Goal: Transaction & Acquisition: Purchase product/service

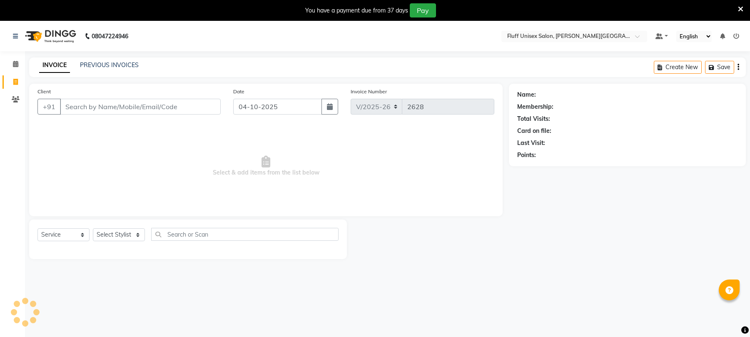
select select "32"
select select "service"
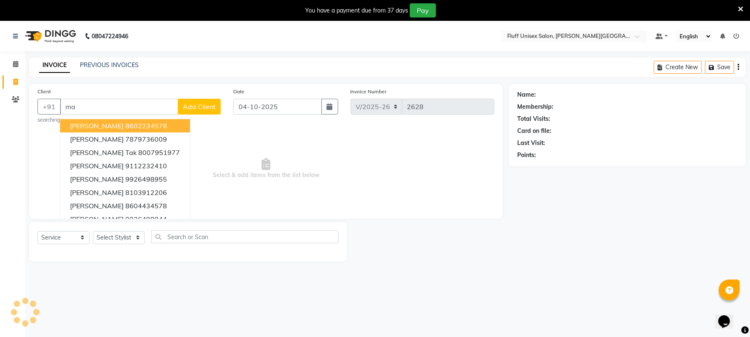
type input "m"
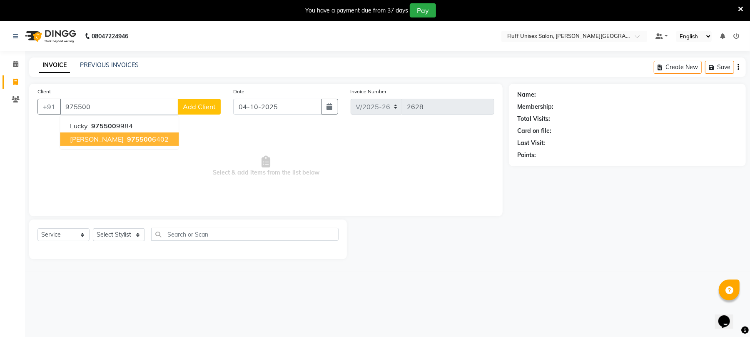
click at [132, 141] on ngb-highlight "975500 6402" at bounding box center [146, 139] width 43 height 8
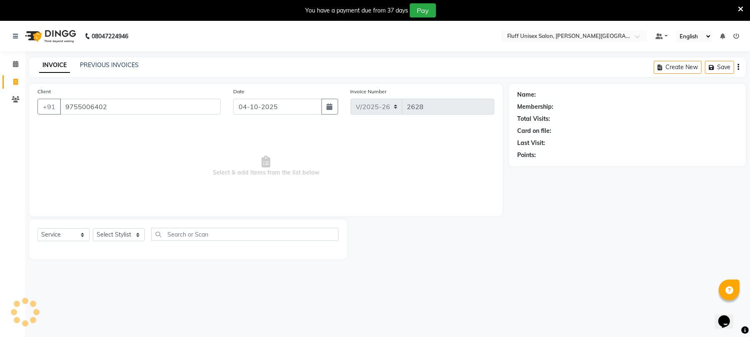
type input "9755006402"
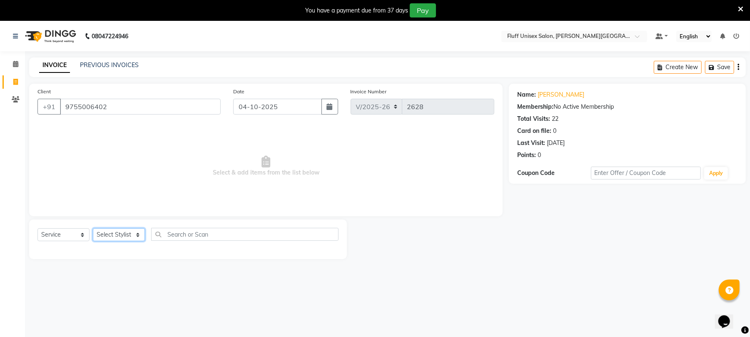
click at [123, 234] on select "Select Stylist Chinu [PERSON_NAME] Reception Rohit" at bounding box center [119, 234] width 52 height 13
select select "39020"
click at [93, 228] on select "Select Stylist Chinu [PERSON_NAME] Reception Rohit" at bounding box center [119, 234] width 52 height 13
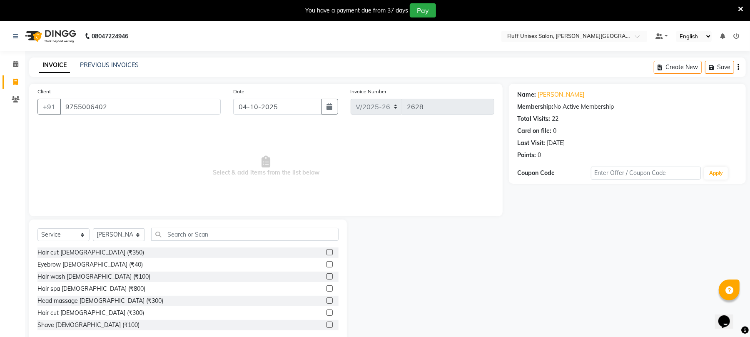
click at [326, 311] on label at bounding box center [329, 312] width 6 height 6
click at [326, 311] on input "checkbox" at bounding box center [328, 312] width 5 height 5
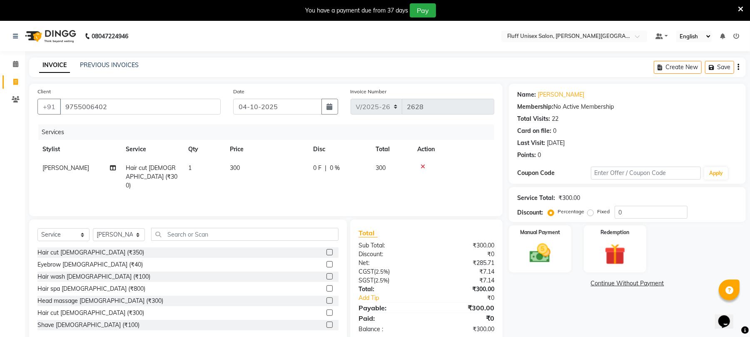
checkbox input "false"
click at [326, 323] on label at bounding box center [329, 324] width 6 height 6
click at [326, 323] on input "checkbox" at bounding box center [328, 324] width 5 height 5
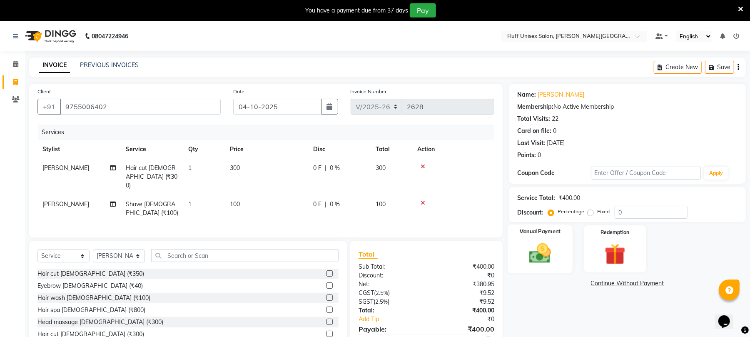
checkbox input "false"
click at [532, 257] on img at bounding box center [540, 253] width 36 height 25
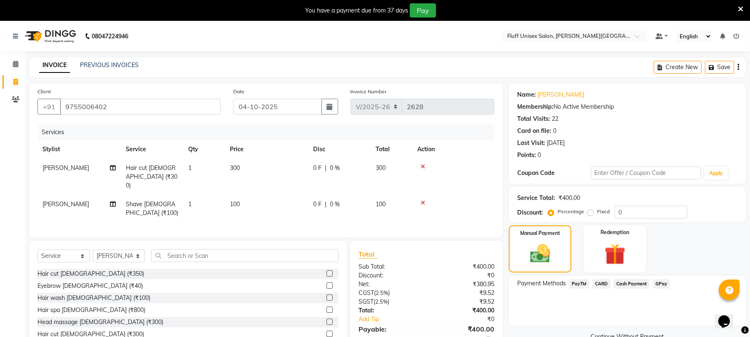
click at [663, 283] on span "GPay" at bounding box center [661, 284] width 17 height 10
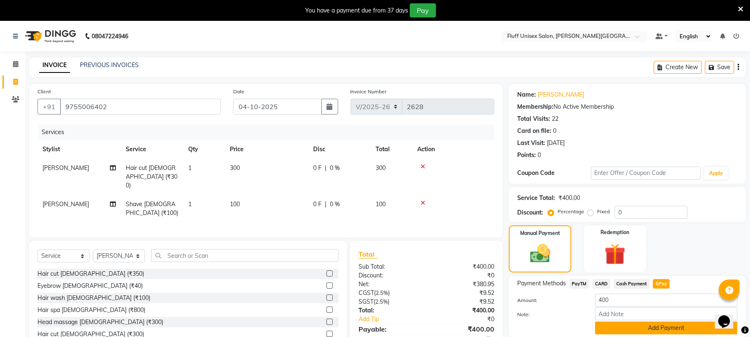
drag, startPoint x: 667, startPoint y: 323, endPoint x: 690, endPoint y: 316, distance: 24.6
click at [668, 323] on button "Add Payment" at bounding box center [666, 327] width 142 height 13
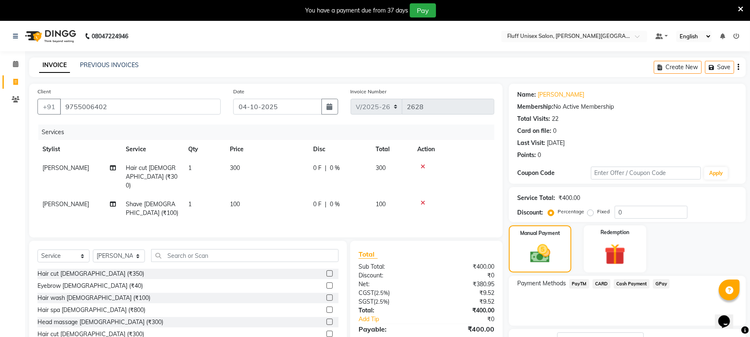
scroll to position [66, 0]
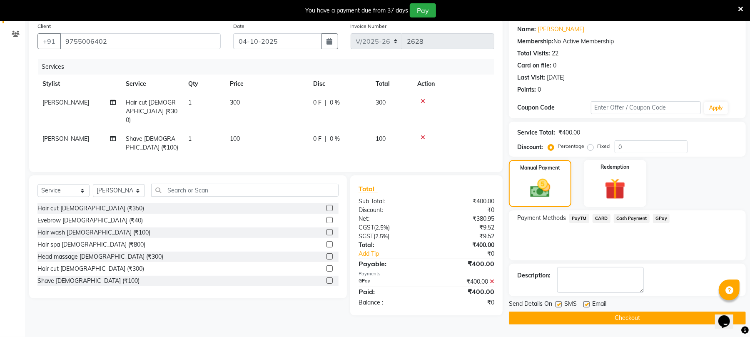
click at [630, 311] on button "Checkout" at bounding box center [627, 317] width 237 height 13
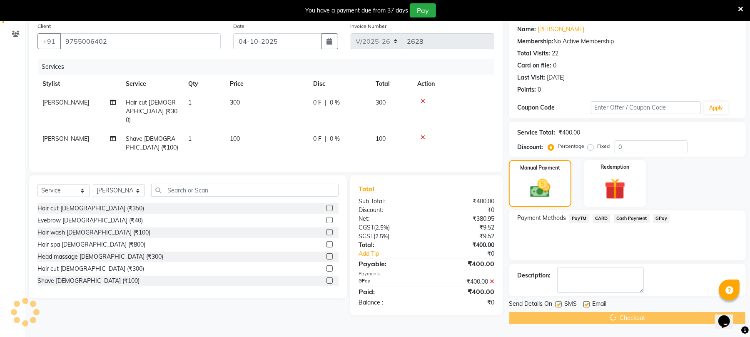
scroll to position [21, 0]
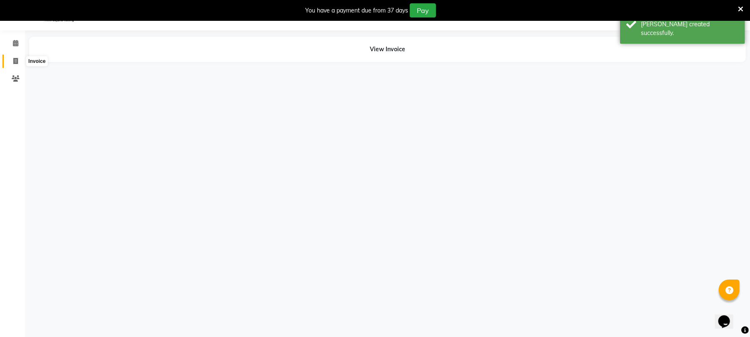
click at [9, 59] on span at bounding box center [15, 62] width 15 height 10
select select "service"
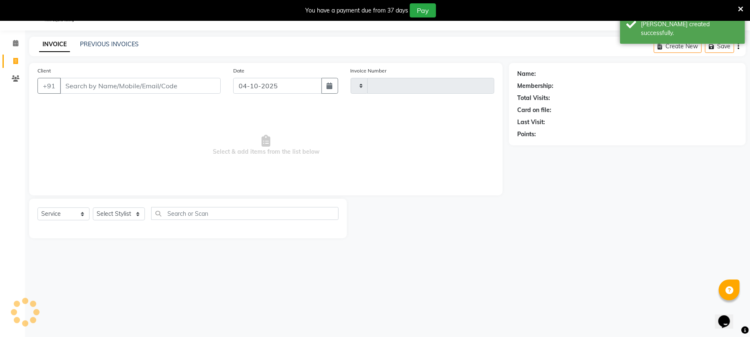
type input "2629"
select select "32"
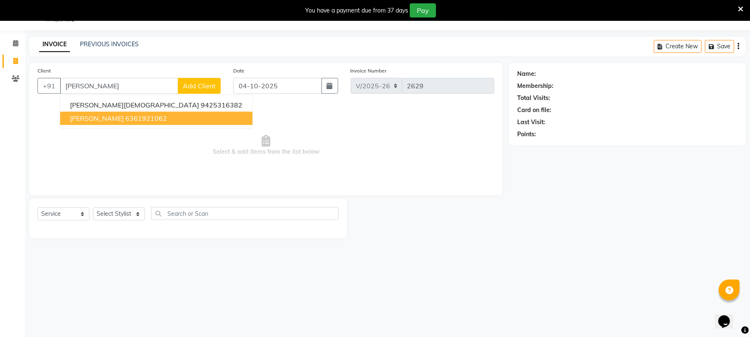
click at [125, 115] on ngb-highlight "6361921062" at bounding box center [146, 118] width 42 height 8
type input "6361921062"
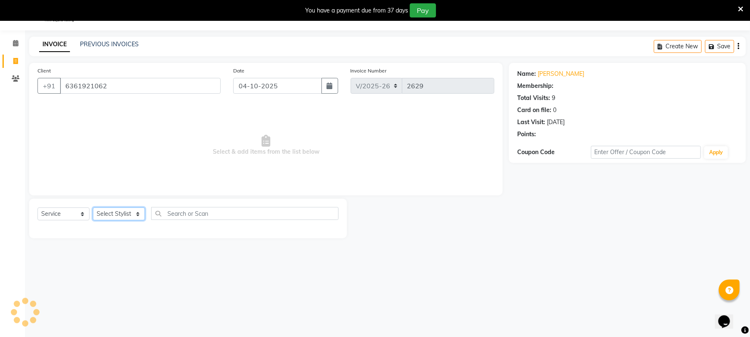
drag, startPoint x: 111, startPoint y: 212, endPoint x: 111, endPoint y: 219, distance: 7.1
click at [111, 215] on select "Select Stylist Chinu [PERSON_NAME] Reception Rohit" at bounding box center [119, 213] width 52 height 13
select select "39020"
click at [93, 207] on select "Select Stylist Chinu [PERSON_NAME] Reception Rohit" at bounding box center [119, 213] width 52 height 13
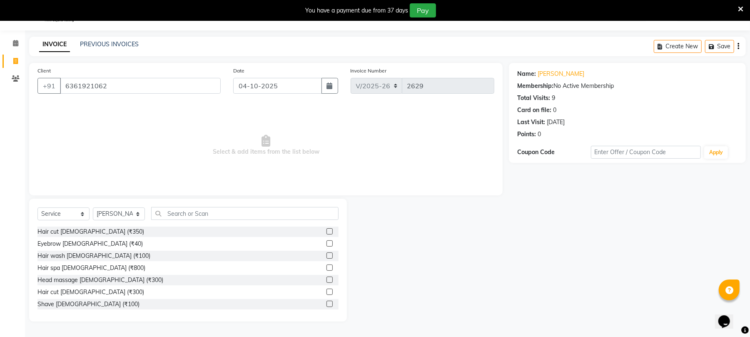
click at [326, 288] on label at bounding box center [329, 291] width 6 height 6
click at [326, 289] on input "checkbox" at bounding box center [328, 291] width 5 height 5
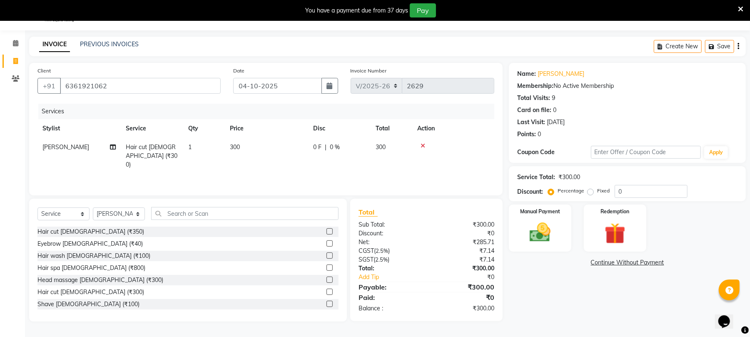
checkbox input "false"
click at [326, 303] on label at bounding box center [329, 304] width 6 height 6
click at [326, 303] on input "checkbox" at bounding box center [328, 303] width 5 height 5
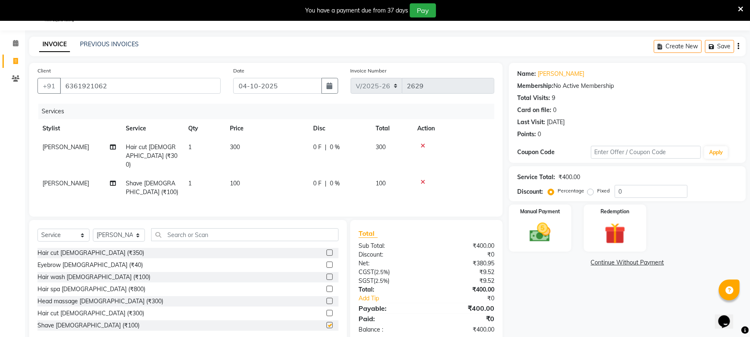
checkbox input "false"
click at [545, 222] on img at bounding box center [540, 232] width 36 height 25
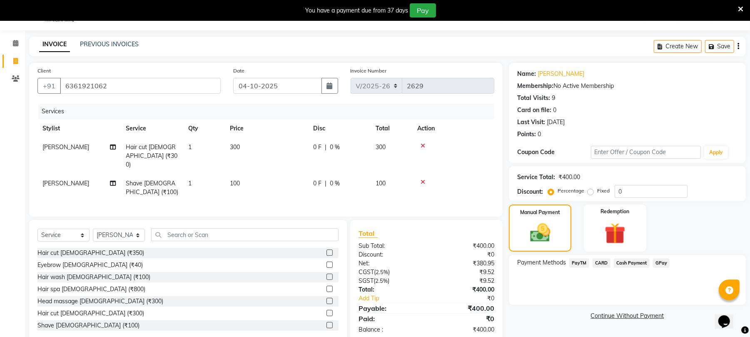
click at [659, 262] on span "GPay" at bounding box center [661, 263] width 17 height 10
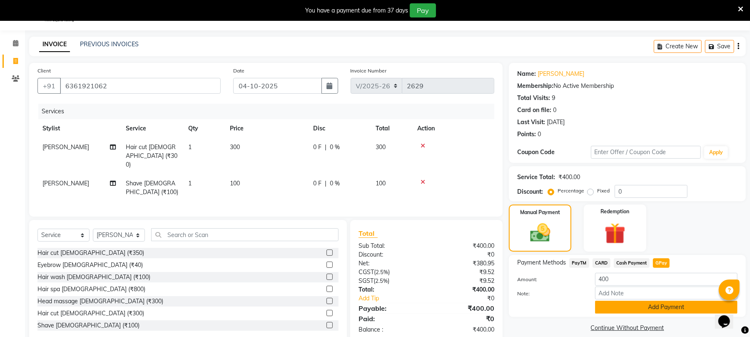
click at [661, 303] on button "Add Payment" at bounding box center [666, 307] width 142 height 13
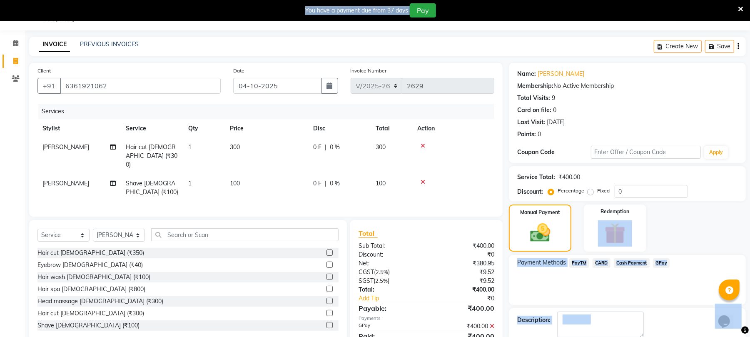
drag, startPoint x: 737, startPoint y: 270, endPoint x: 712, endPoint y: 336, distance: 70.7
click at [728, 333] on div "Name: [PERSON_NAME] Membership: No Active Membership Total Visits: 9 Card on fi…" at bounding box center [630, 216] width 243 height 306
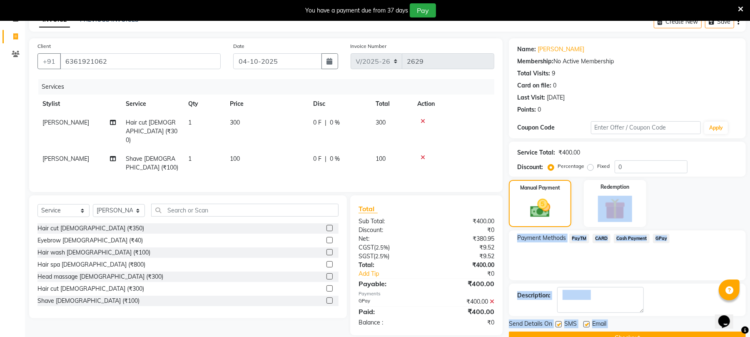
scroll to position [66, 0]
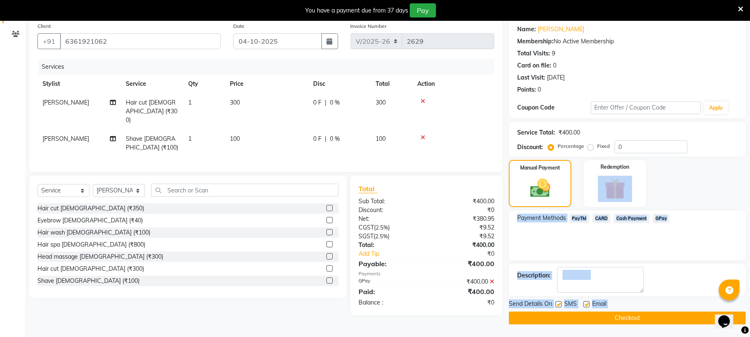
click at [658, 326] on main "INVOICE PREVIOUS INVOICES Create New Save Client [PHONE_NUMBER] Date [DATE] Inv…" at bounding box center [387, 164] width 725 height 345
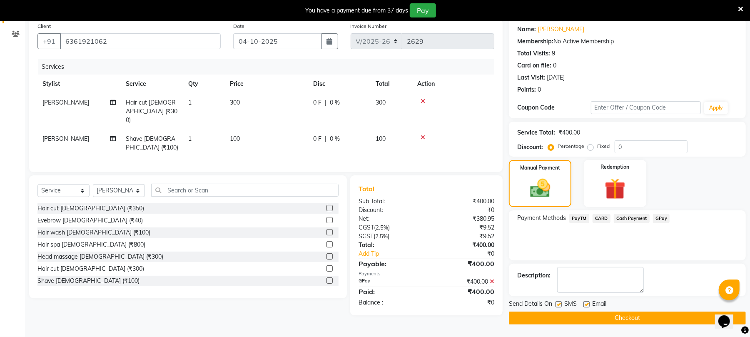
click at [655, 316] on button "Checkout" at bounding box center [627, 317] width 237 height 13
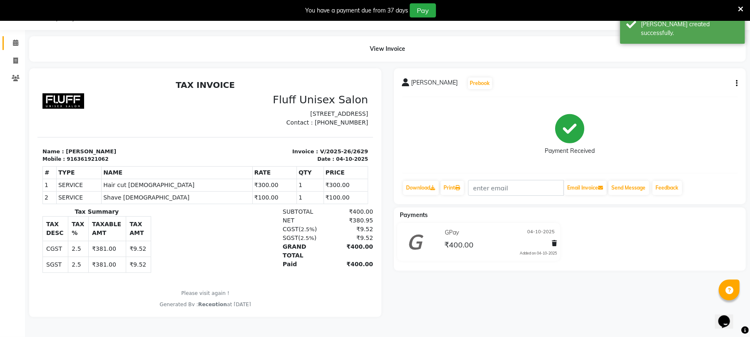
click at [4, 37] on link "Calendar" at bounding box center [12, 43] width 20 height 14
